Goal: Task Accomplishment & Management: Manage account settings

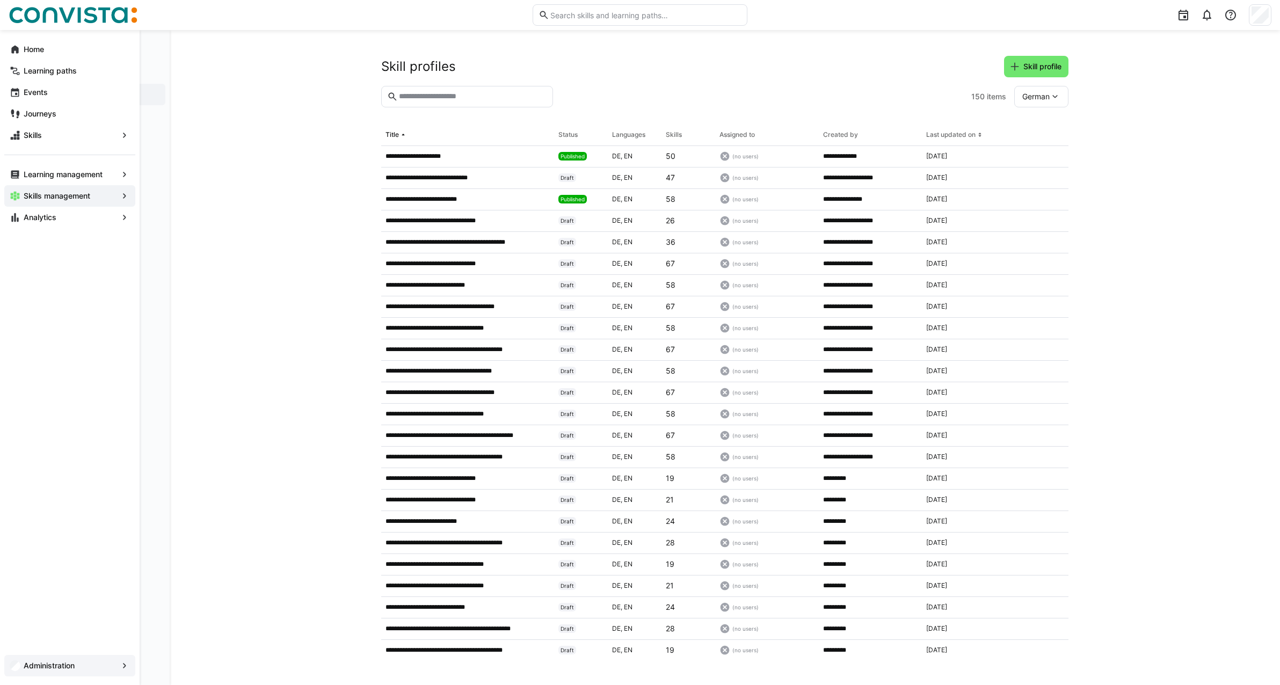
click at [0, 0] on app-navigation-label "Administration" at bounding box center [0, 0] width 0 height 0
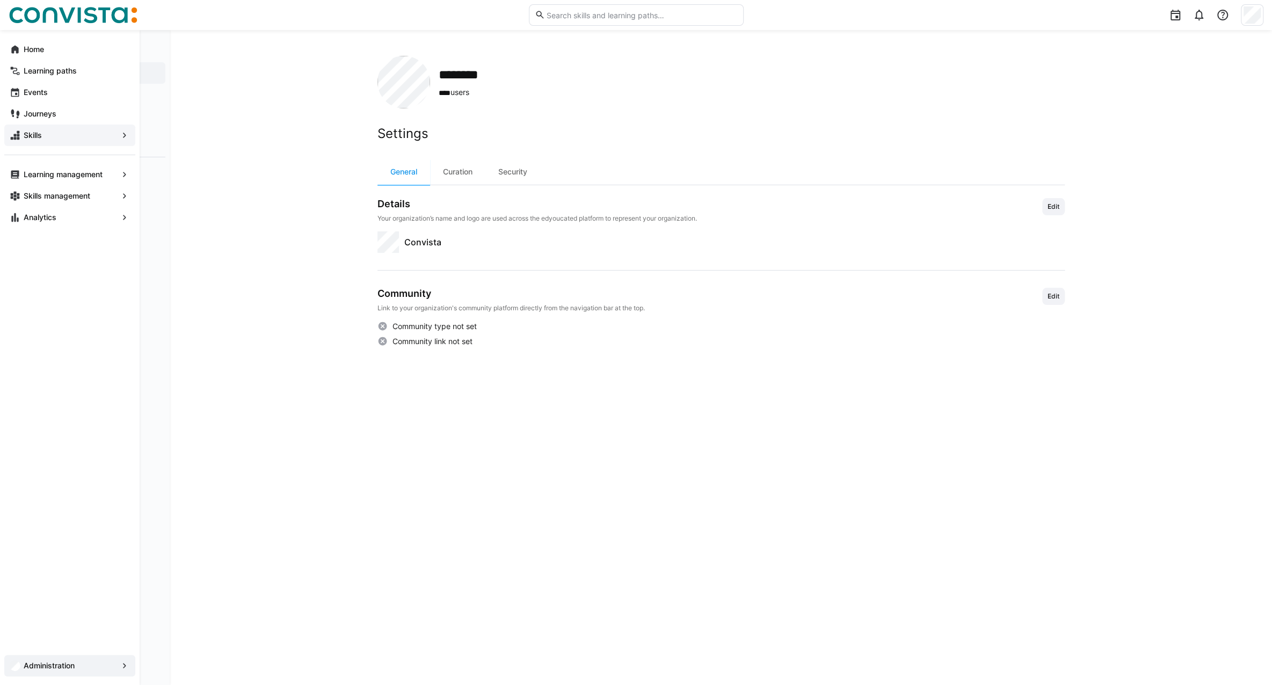
click at [0, 0] on app-navigation-label "Skills" at bounding box center [0, 0] width 0 height 0
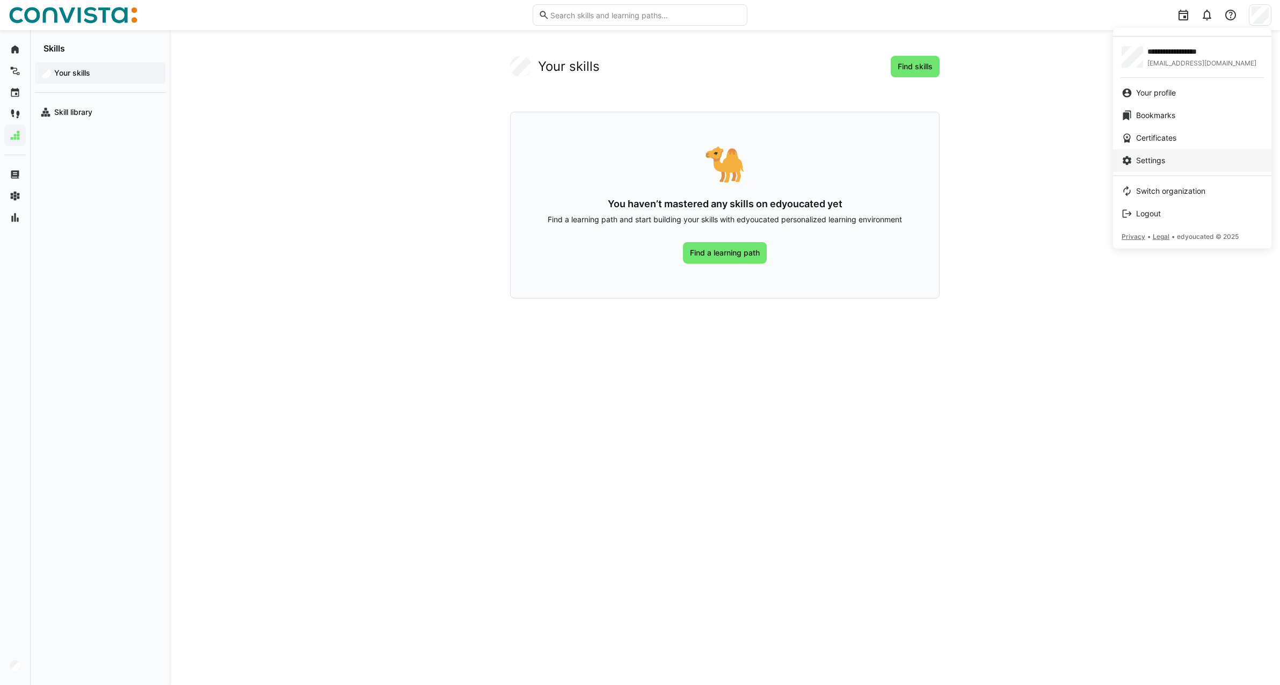
click at [1158, 162] on span "Settings" at bounding box center [1150, 160] width 29 height 11
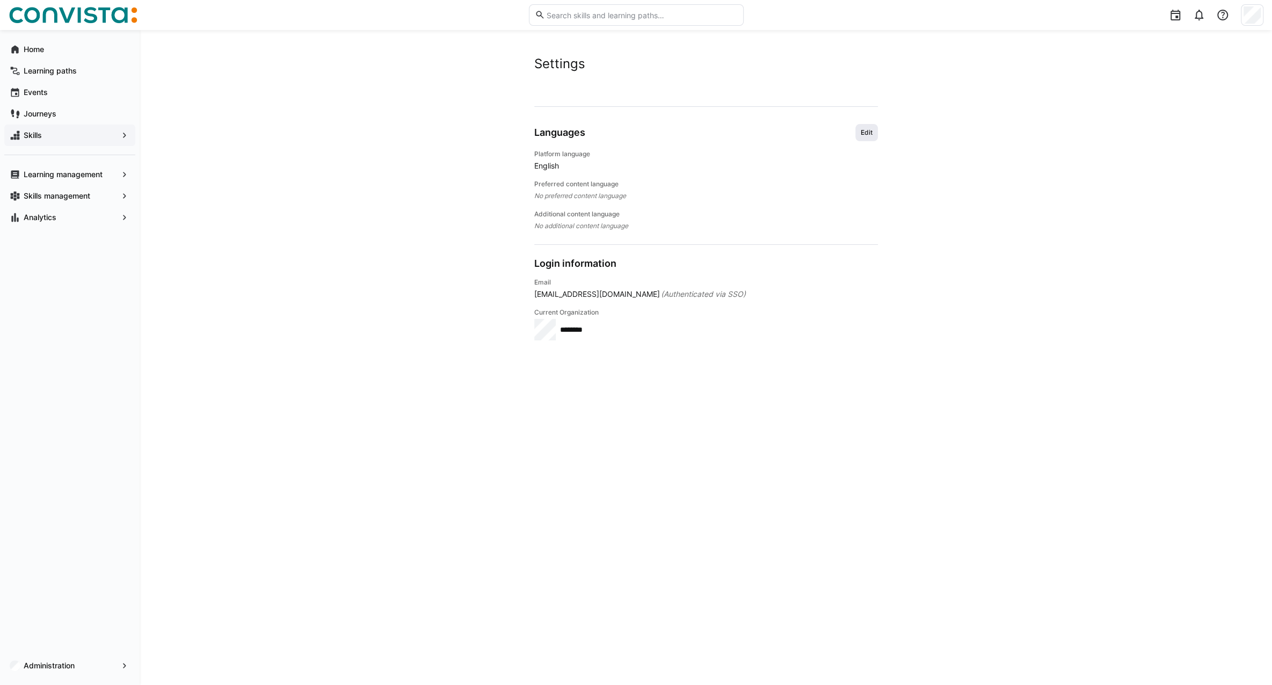
click at [863, 137] on span "Edit" at bounding box center [866, 132] width 23 height 17
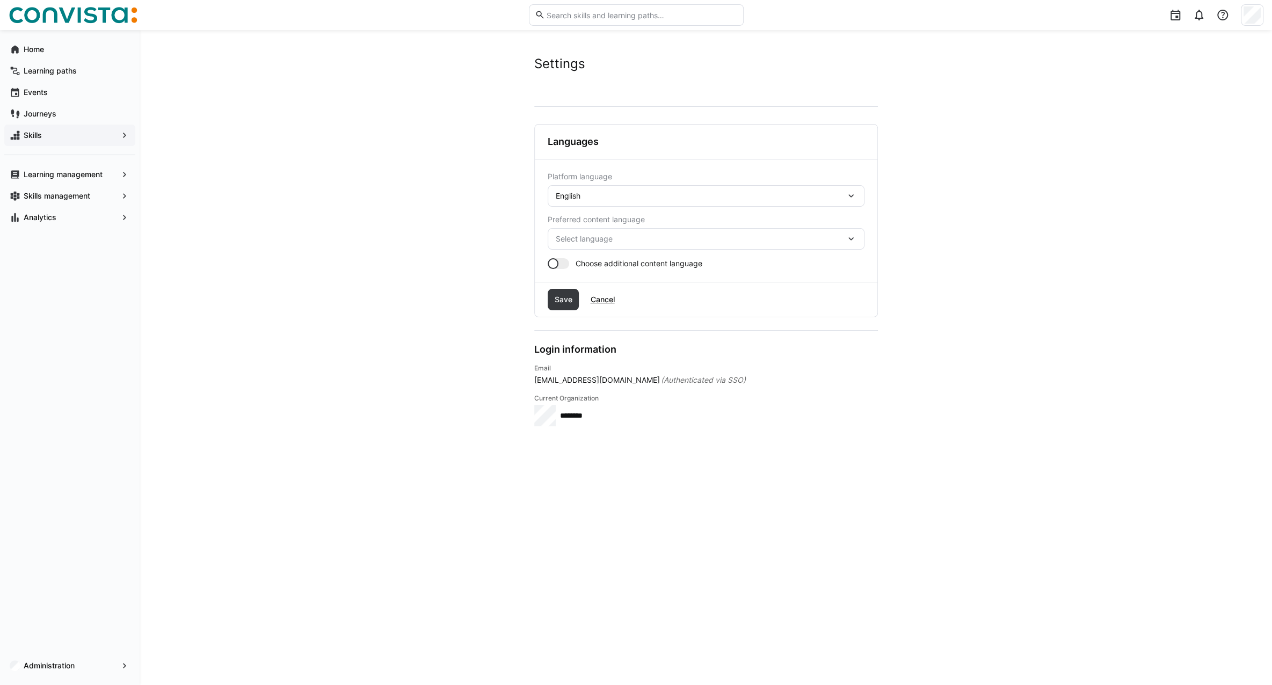
click at [852, 199] on eds-icon at bounding box center [850, 196] width 11 height 11
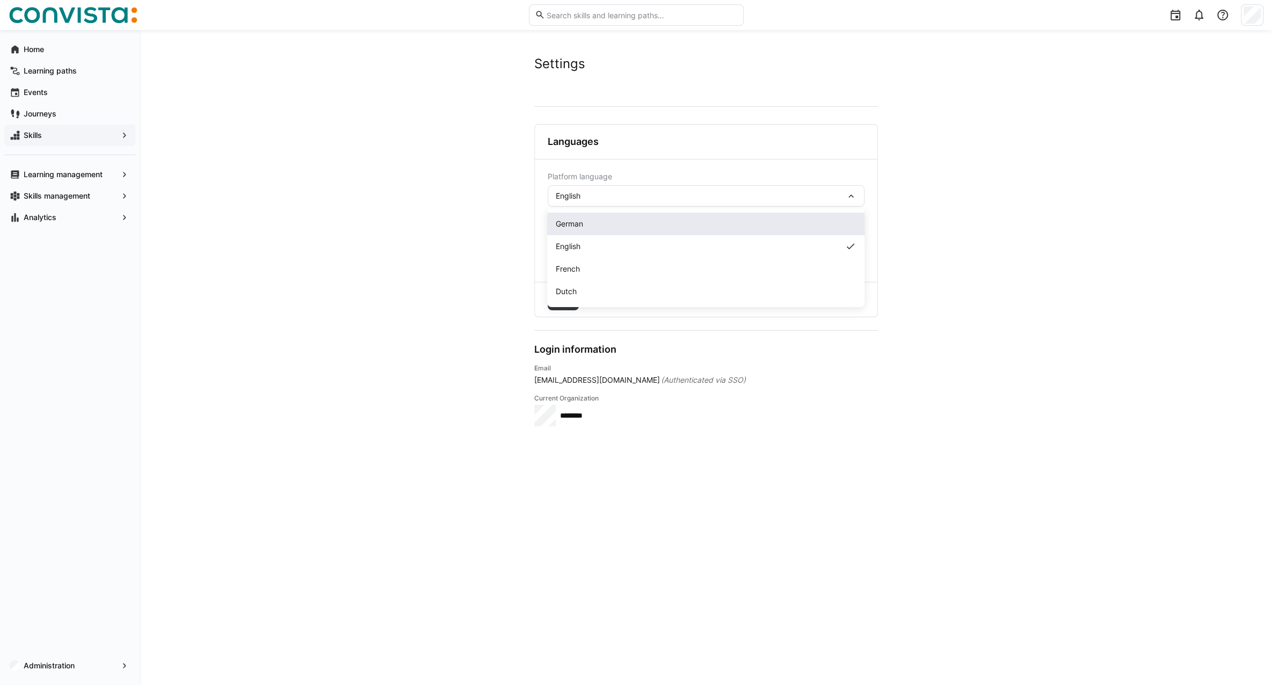
click at [580, 226] on span "German" at bounding box center [569, 223] width 27 height 11
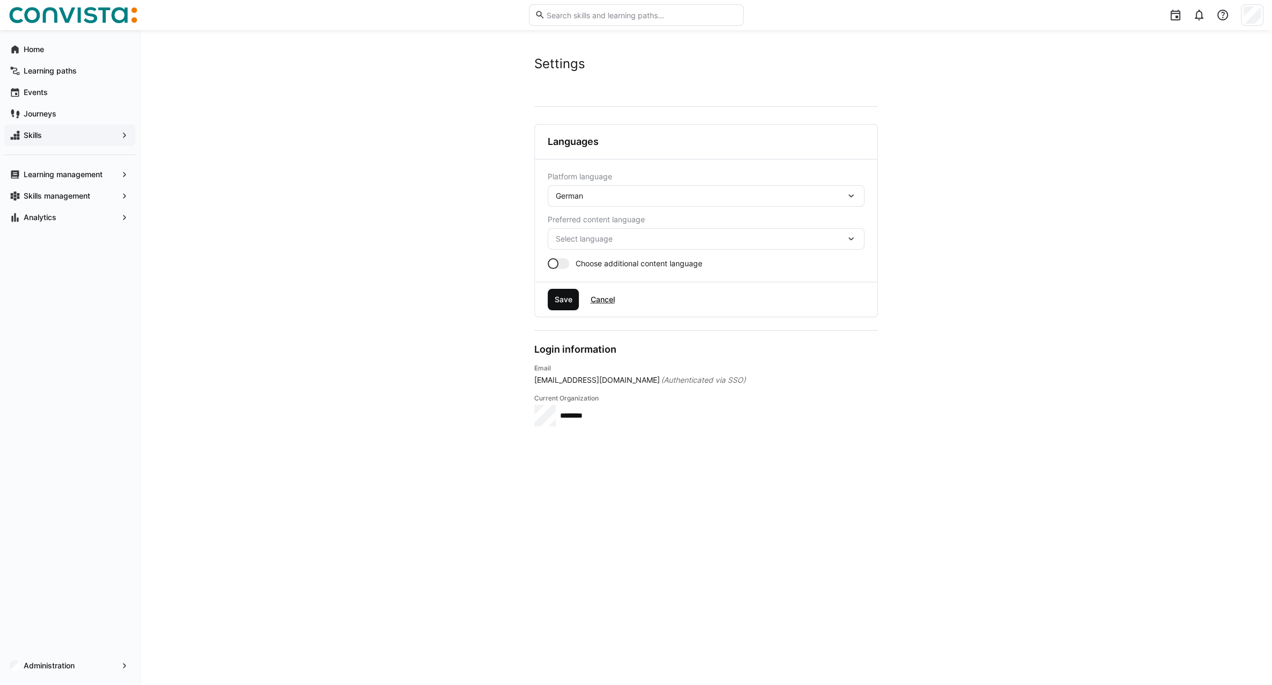
click at [562, 302] on span "Save" at bounding box center [562, 299] width 21 height 11
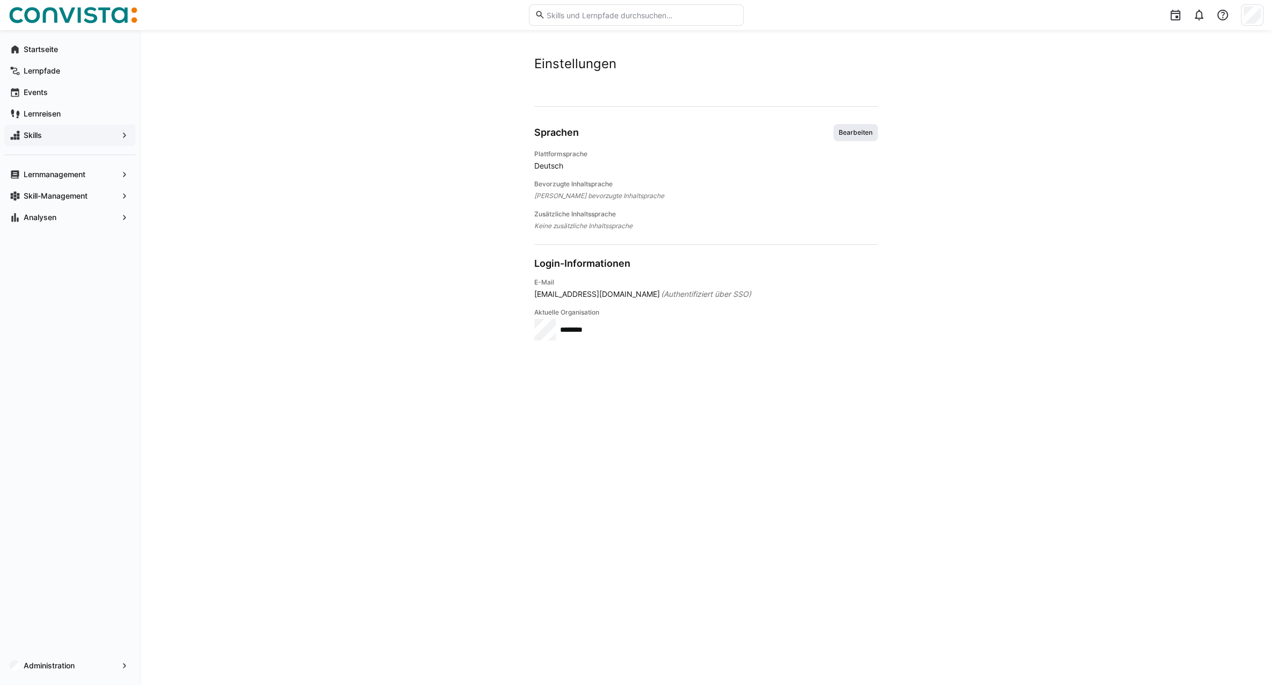
click at [854, 132] on span "Bearbeiten" at bounding box center [855, 132] width 36 height 9
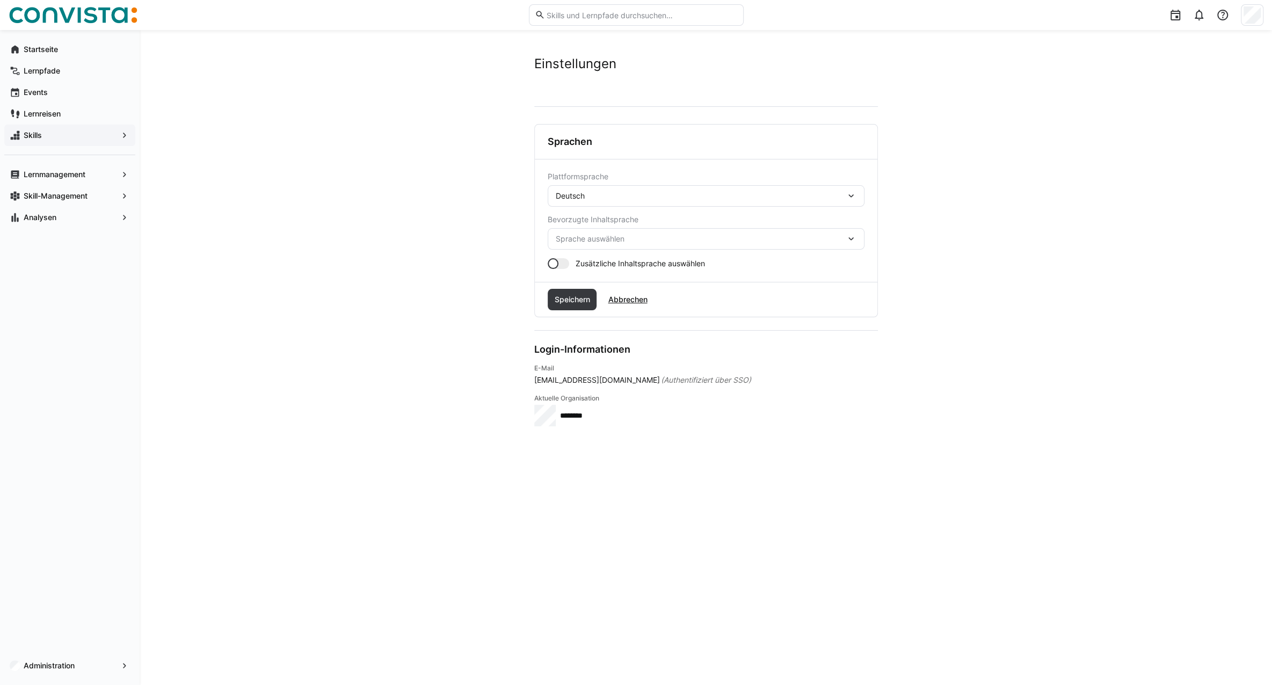
click at [553, 266] on div at bounding box center [553, 263] width 11 height 11
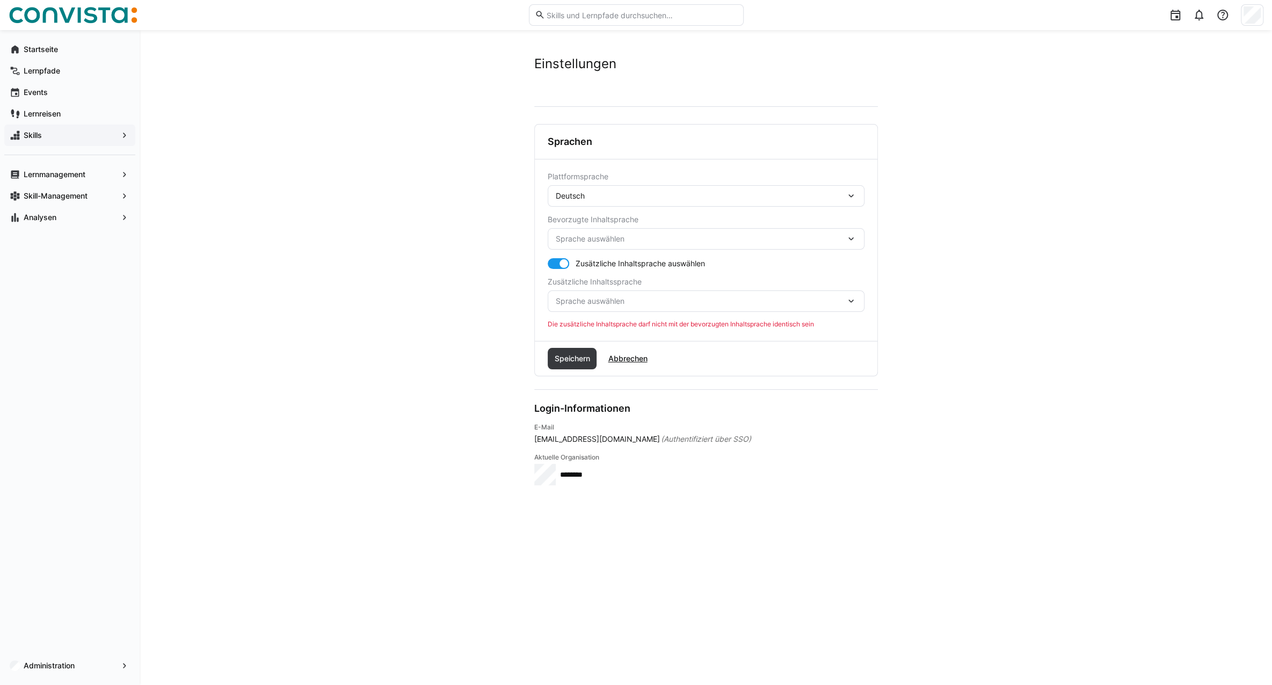
click at [850, 300] on eds-icon at bounding box center [850, 301] width 11 height 11
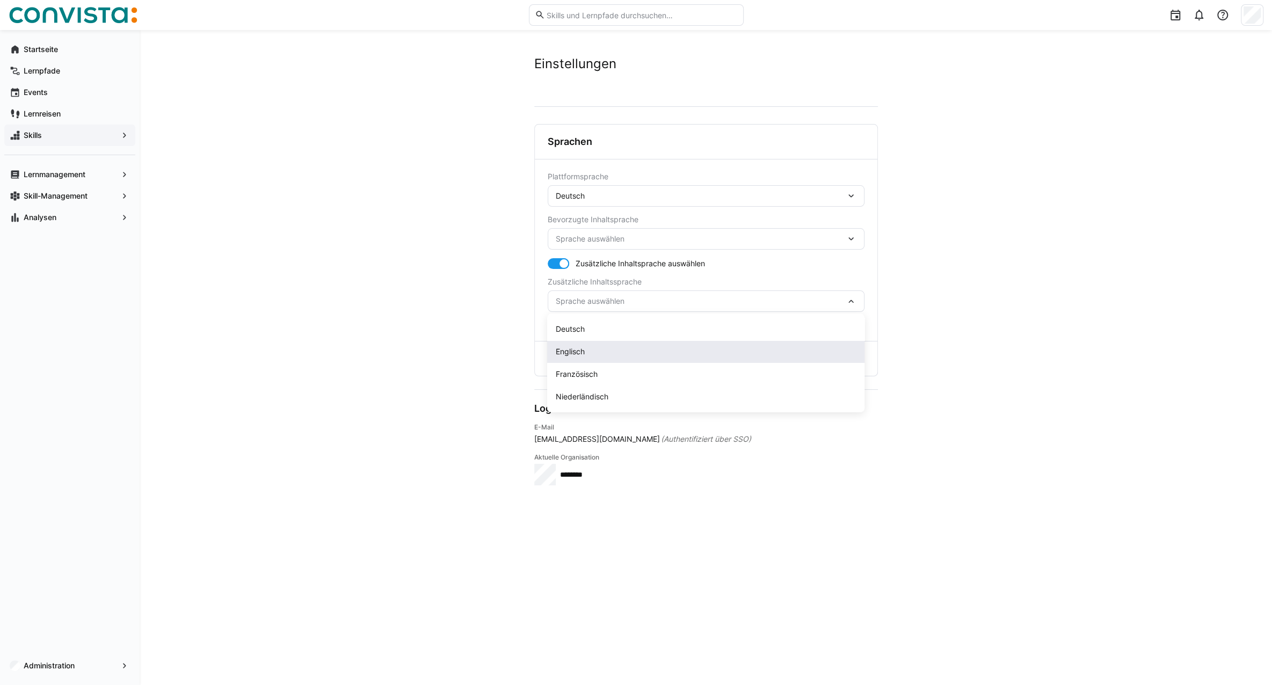
click at [590, 348] on div "Englisch" at bounding box center [706, 351] width 300 height 11
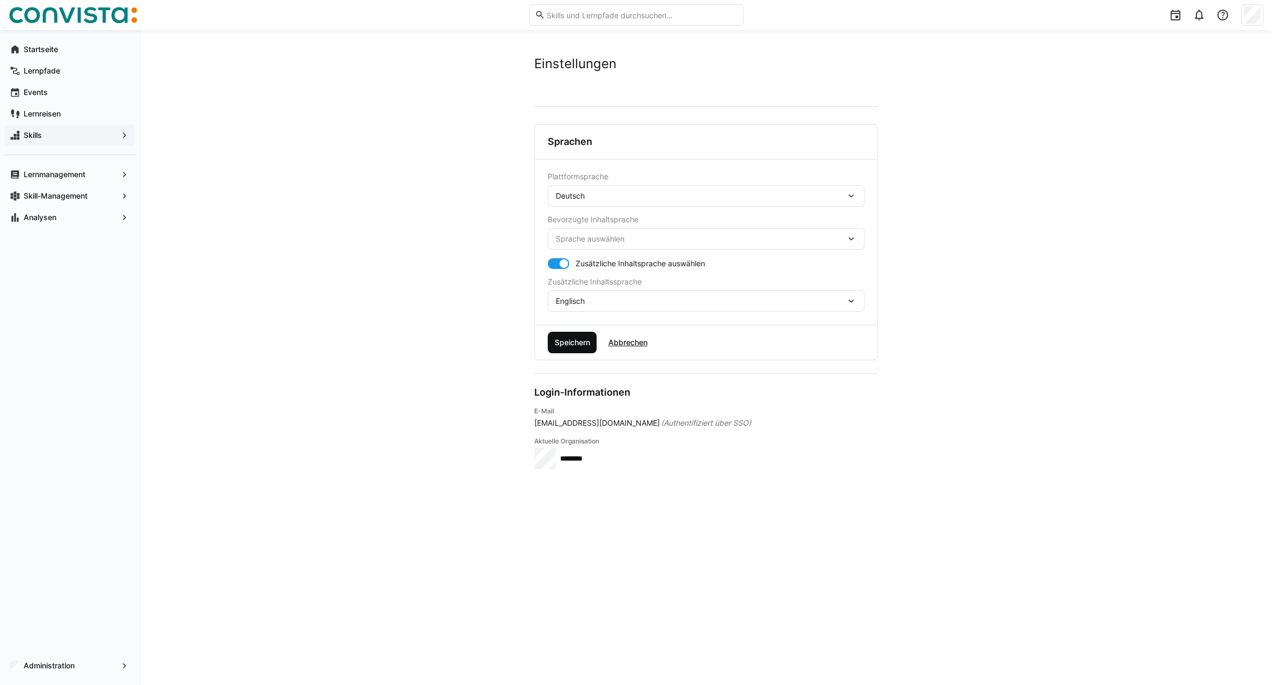
click at [570, 344] on span "Speichern" at bounding box center [571, 342] width 39 height 11
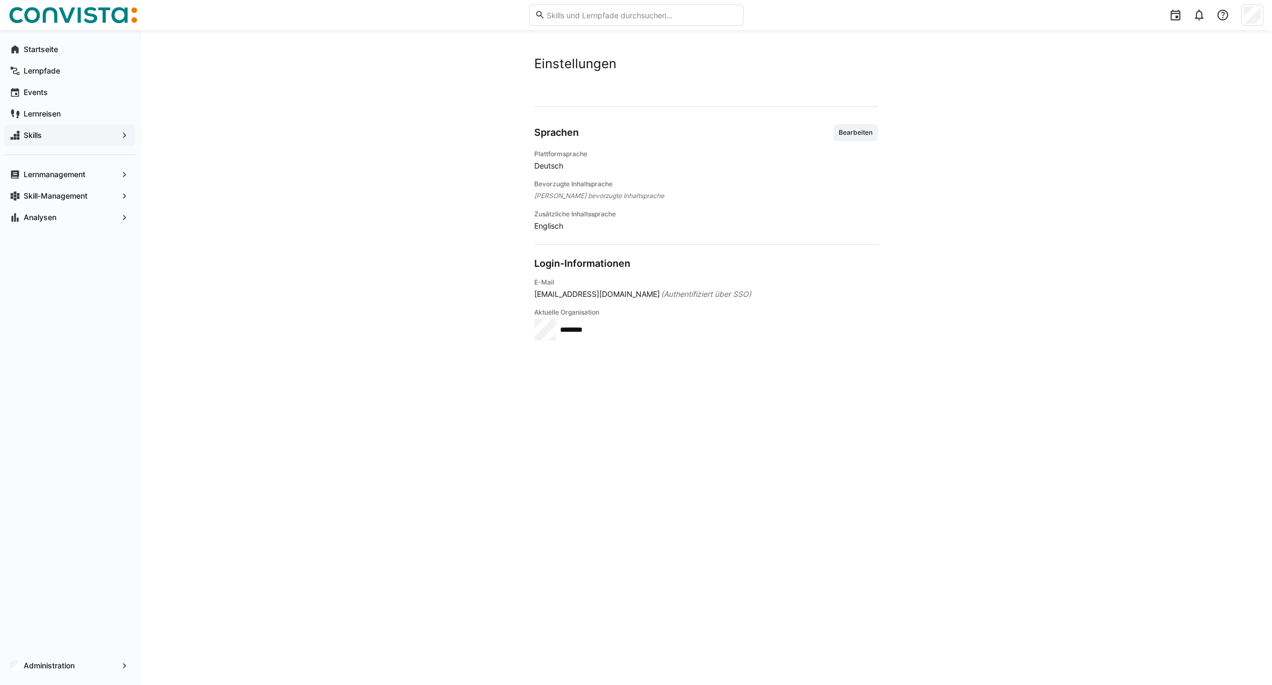
click at [52, 135] on span "Skills" at bounding box center [70, 135] width 96 height 11
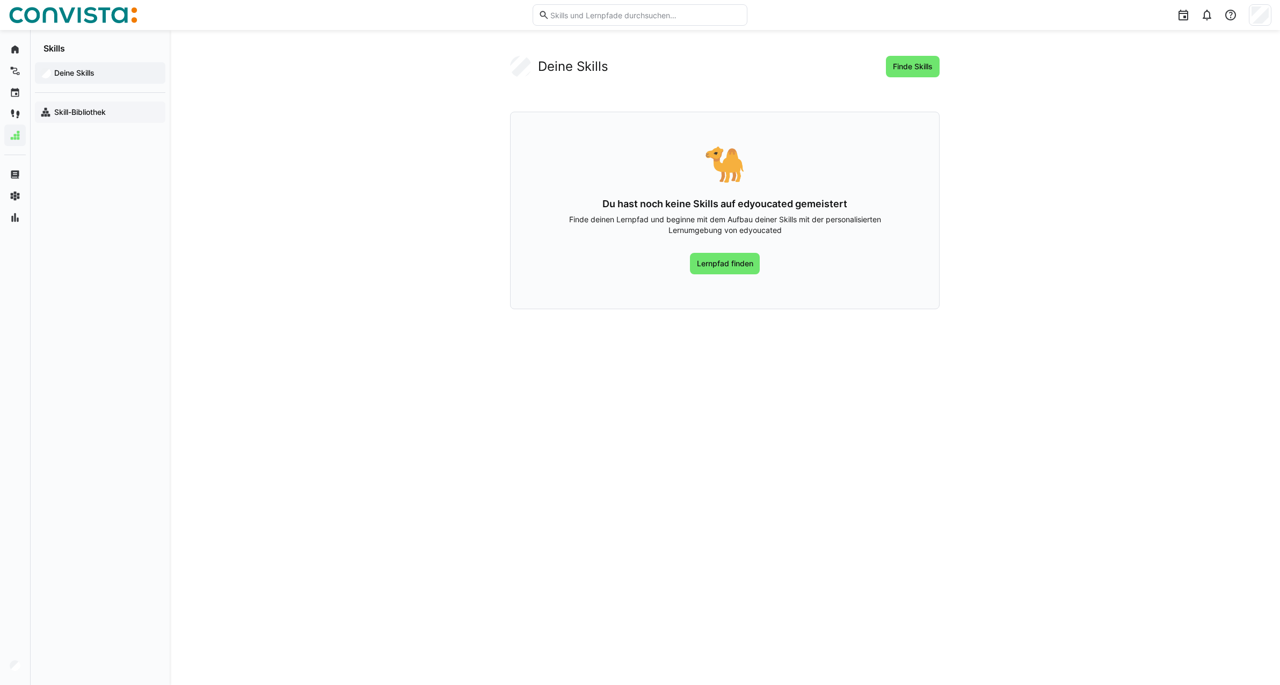
click at [0, 0] on app-navigation-label "Skill-Bibliothek" at bounding box center [0, 0] width 0 height 0
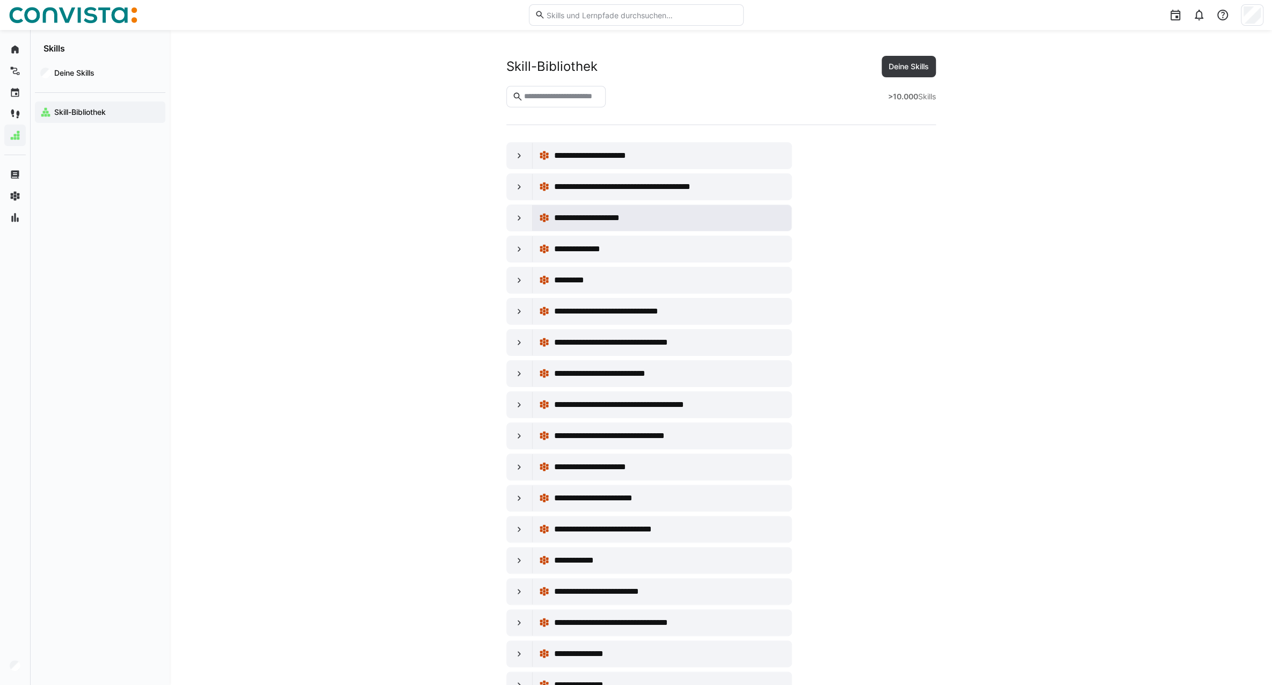
click at [573, 217] on span "**********" at bounding box center [598, 218] width 90 height 13
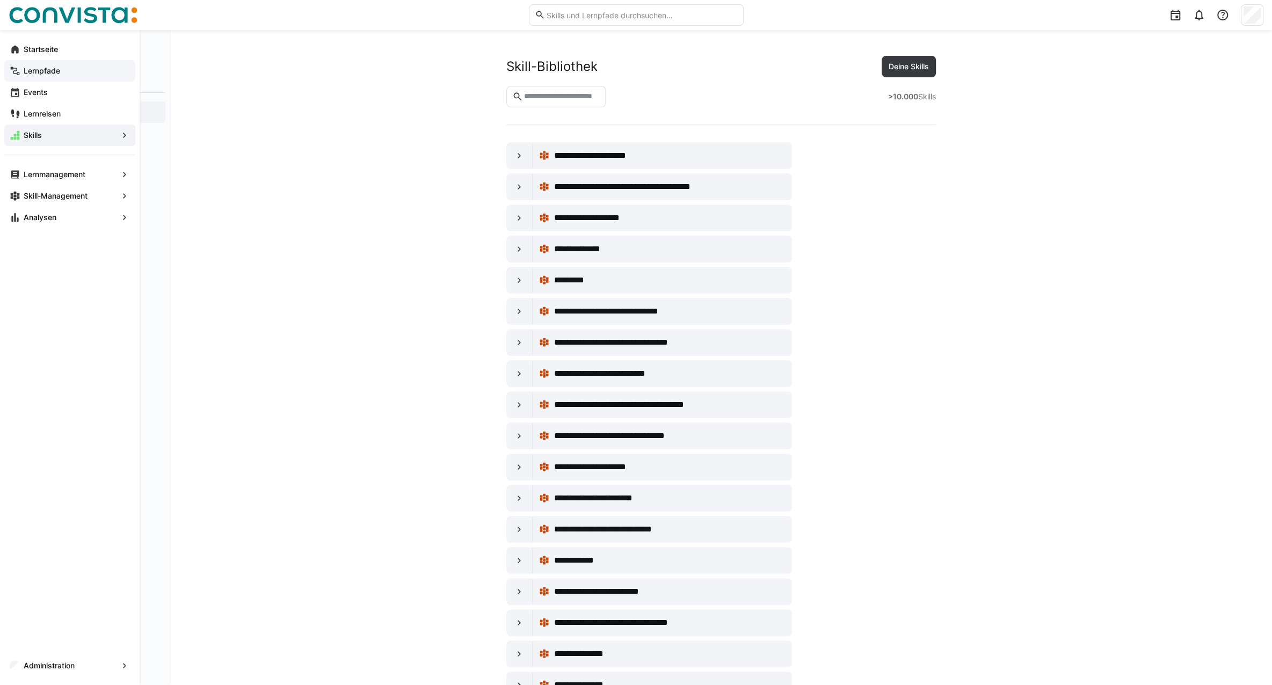
click at [18, 69] on eds-icon at bounding box center [15, 70] width 11 height 11
